Goal: Navigation & Orientation: Find specific page/section

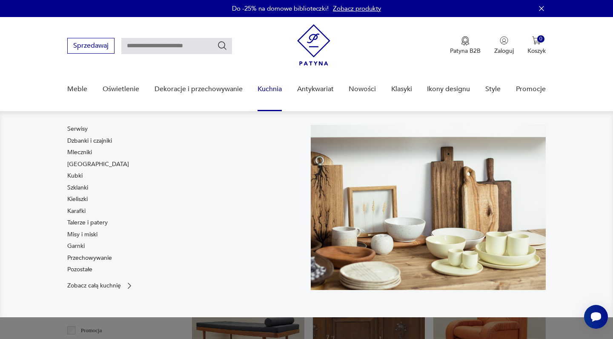
click at [275, 92] on link "Kuchnia" at bounding box center [270, 89] width 24 height 33
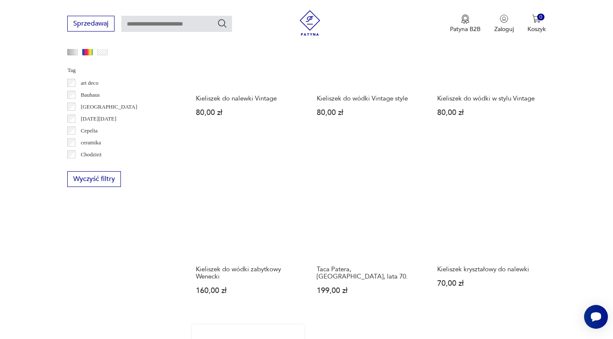
scroll to position [799, 0]
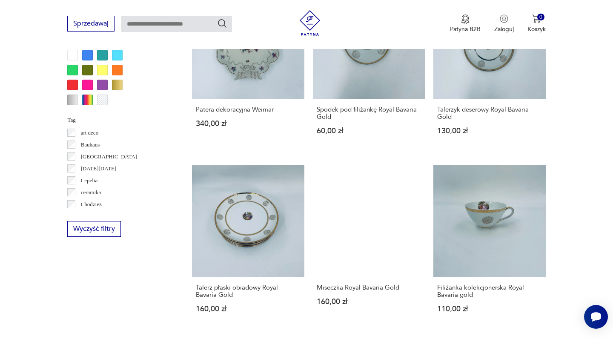
scroll to position [769, 0]
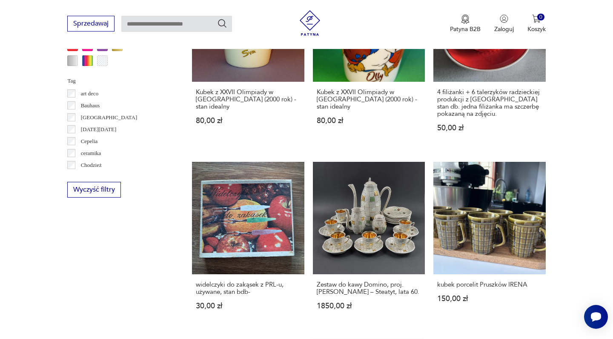
scroll to position [808, 0]
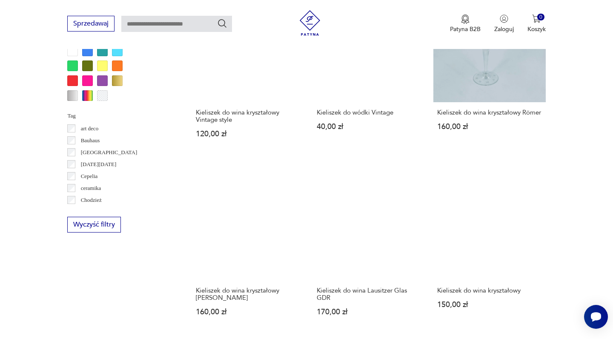
scroll to position [775, 0]
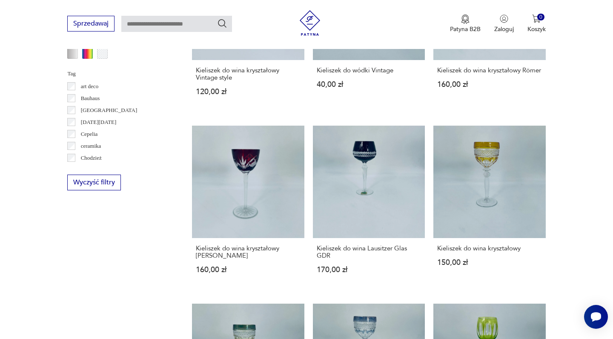
scroll to position [793, 0]
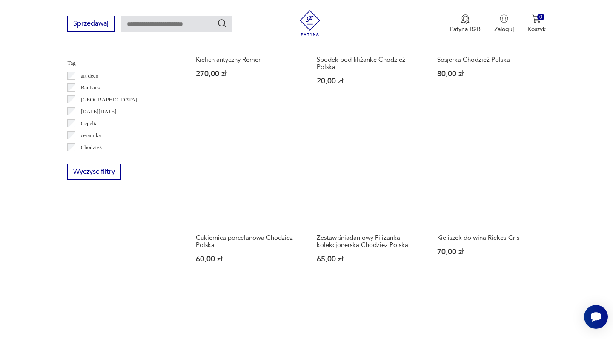
scroll to position [803, 0]
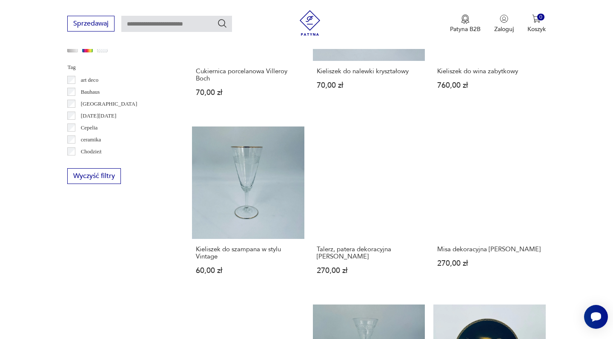
scroll to position [803, 0]
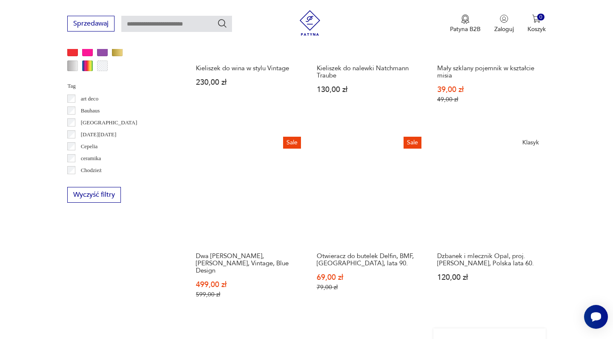
scroll to position [791, 0]
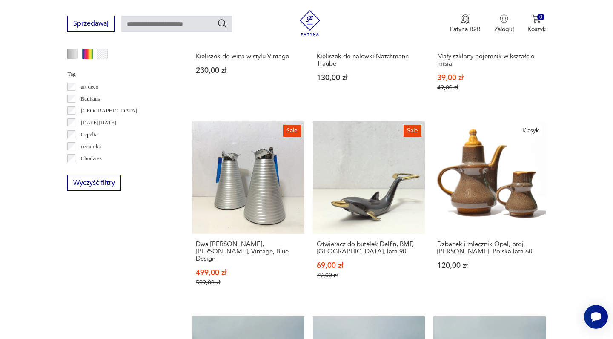
click at [448, 246] on div "Znaleziono 5194 produkty Filtruj Sortuj według daty dodania Sortuj według daty …" at bounding box center [369, 126] width 354 height 1125
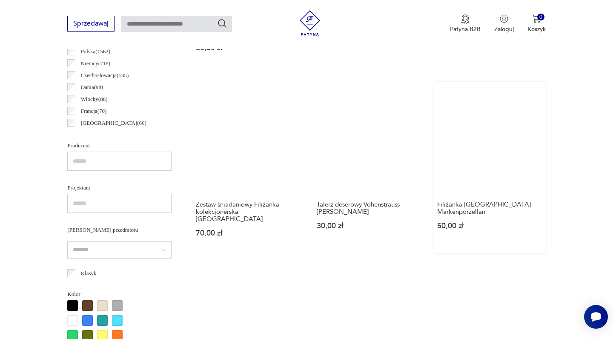
scroll to position [484, 0]
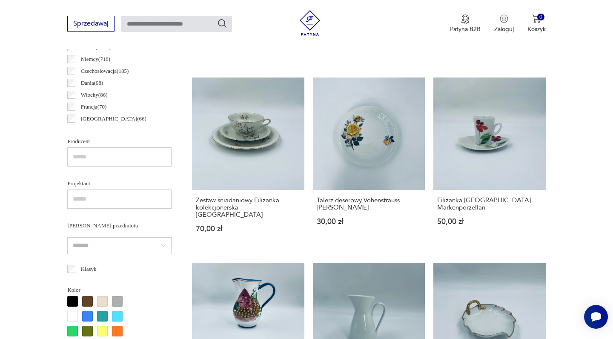
click at [105, 118] on p "[GEOGRAPHIC_DATA] ( 66 )" at bounding box center [114, 118] width 66 height 9
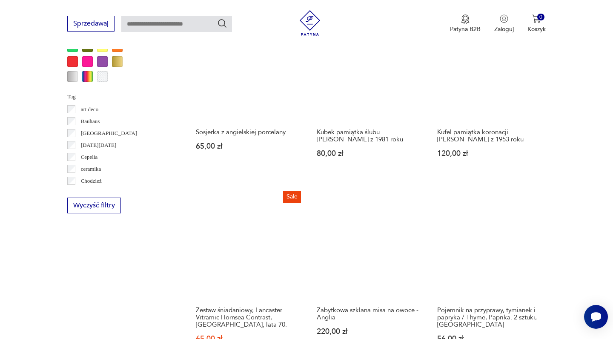
scroll to position [780, 0]
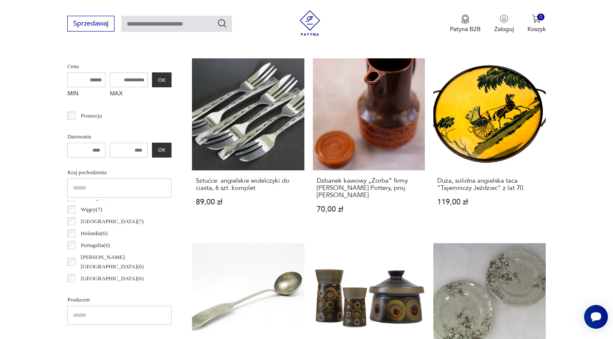
scroll to position [170, 0]
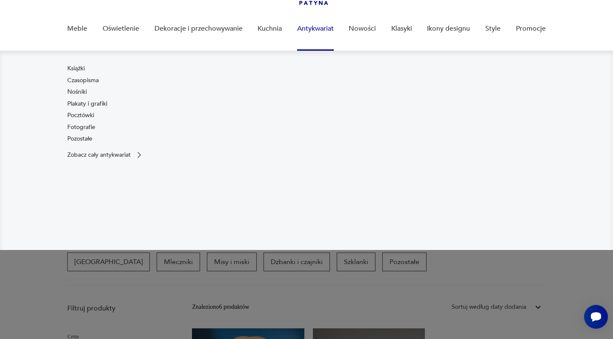
scroll to position [123, 0]
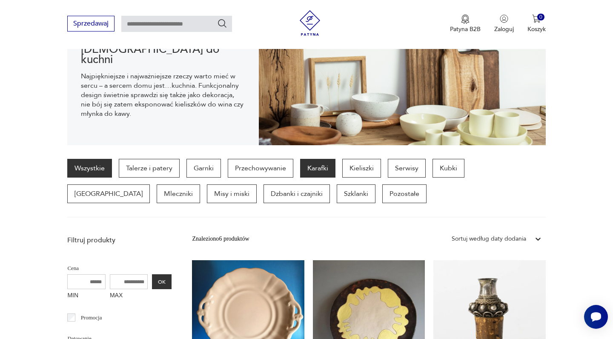
click at [315, 169] on p "Karafki" at bounding box center [317, 168] width 35 height 19
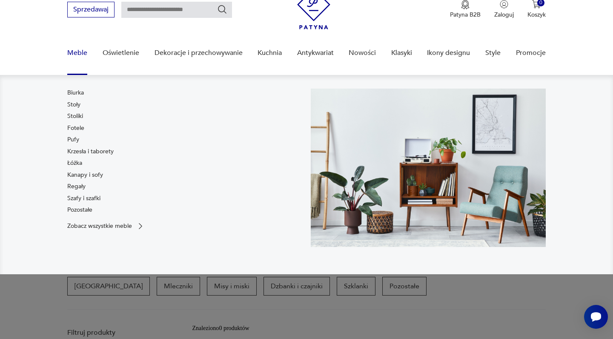
click at [81, 55] on link "Meble" at bounding box center [77, 53] width 20 height 33
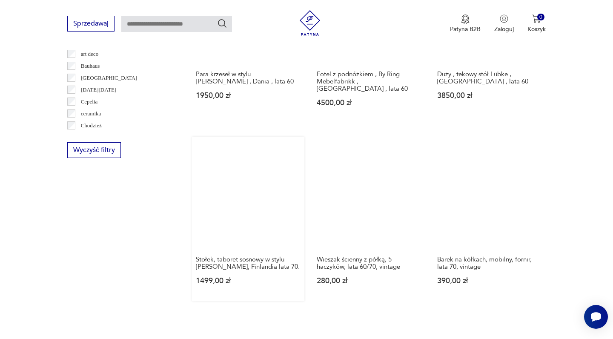
scroll to position [746, 0]
